Goal: Transaction & Acquisition: Purchase product/service

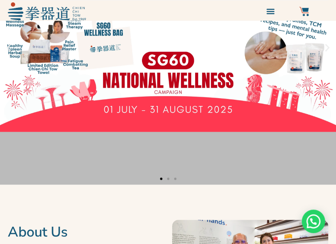
scroll to position [39, 0]
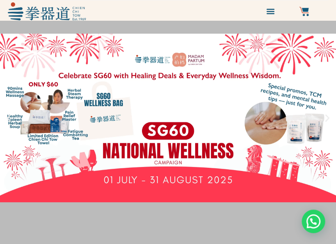
click at [189, 104] on link "1 / 3" at bounding box center [168, 117] width 336 height 273
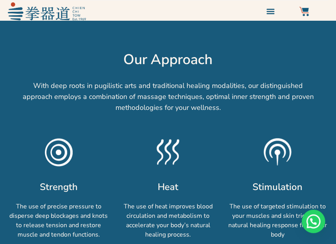
scroll to position [585, 0]
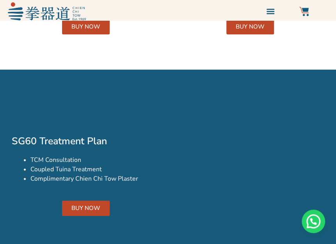
scroll to position [1125, 0]
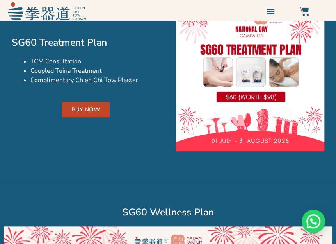
click at [94, 107] on span "BUY NOW" at bounding box center [85, 110] width 29 height 6
click at [215, 77] on img at bounding box center [250, 76] width 149 height 149
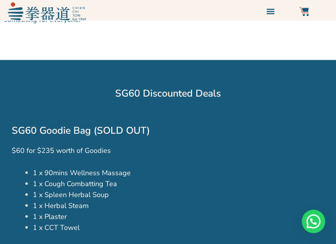
scroll to position [305, 0]
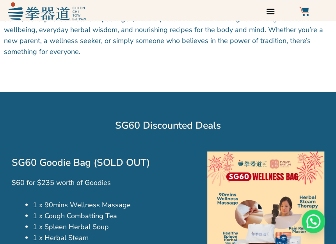
click at [269, 7] on icon "Menu Toggle" at bounding box center [270, 11] width 9 height 9
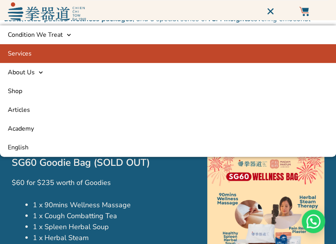
click at [46, 50] on link "Services" at bounding box center [168, 53] width 336 height 19
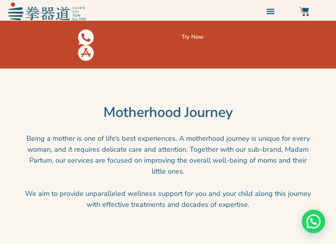
scroll to position [1366, 0]
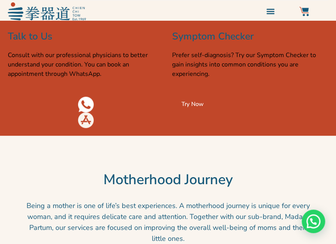
drag, startPoint x: 103, startPoint y: 114, endPoint x: 82, endPoint y: 112, distance: 21.2
click at [103, 112] on div at bounding box center [86, 104] width 157 height 16
